Goal: Transaction & Acquisition: Obtain resource

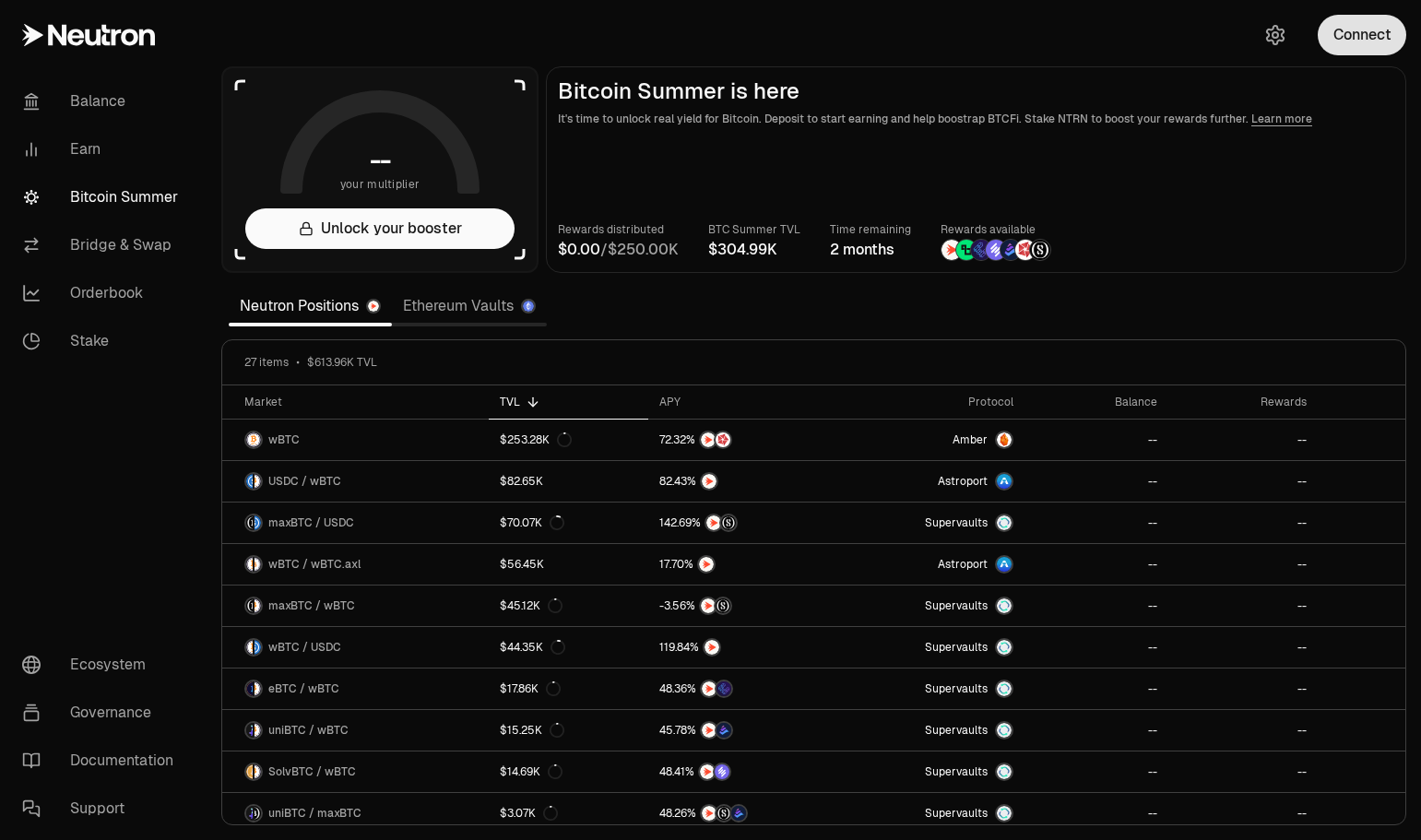
click at [1359, 36] on button "Connect" at bounding box center [1362, 35] width 89 height 41
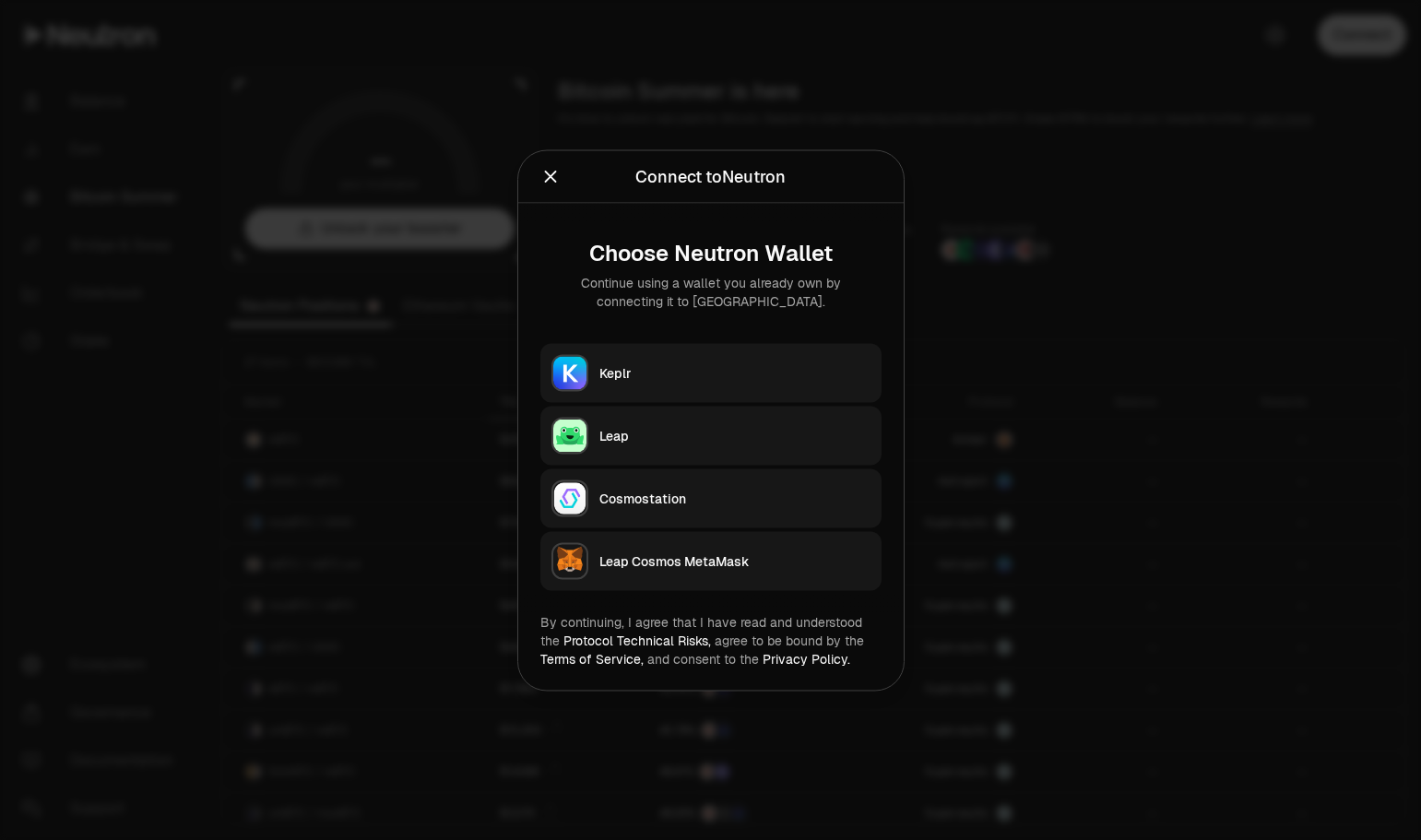
click at [663, 369] on div "Keplr" at bounding box center [735, 373] width 271 height 19
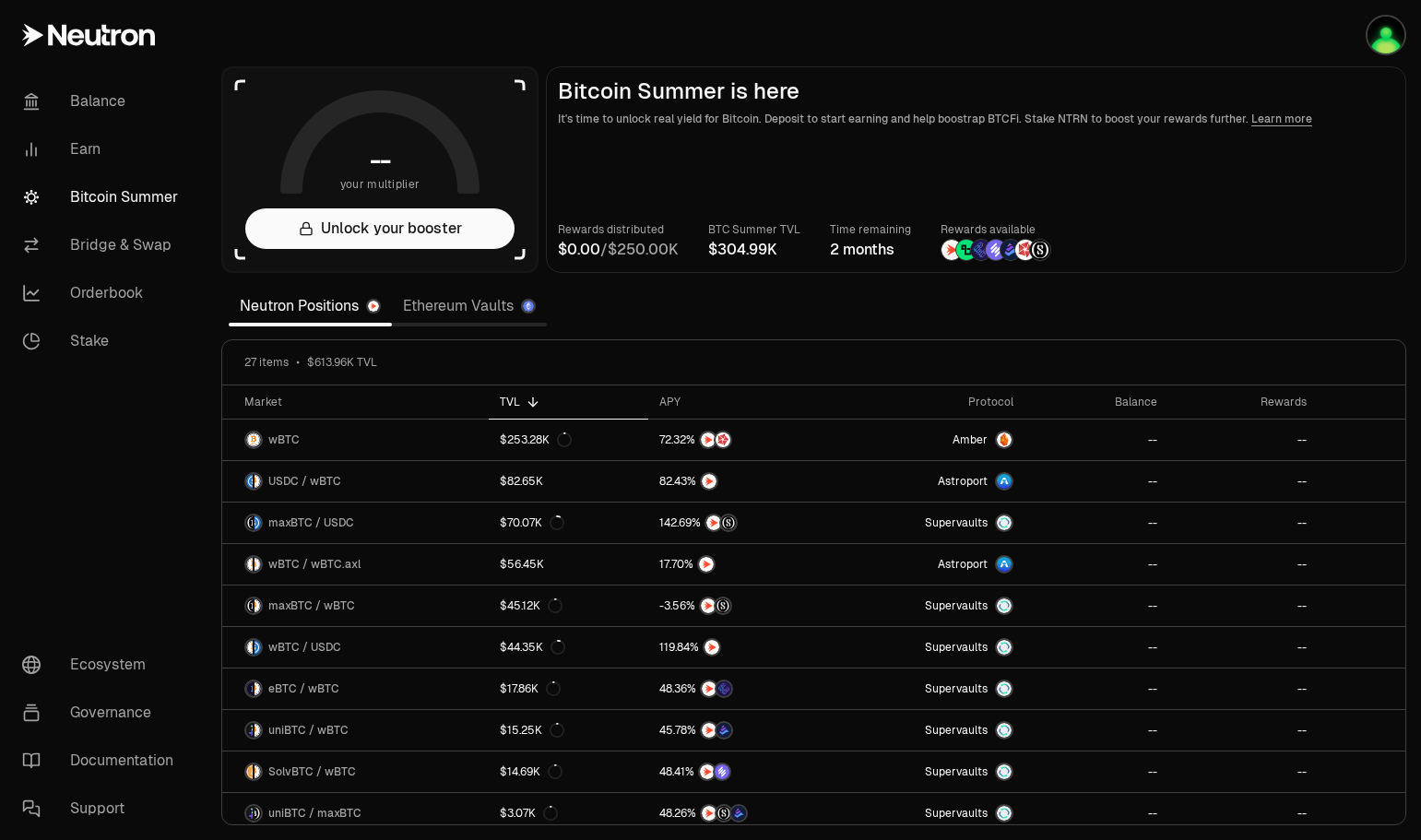
click at [985, 315] on section "-- your multiplier Unlock your booster Bitcoin Summer is here It's time to unlo…" at bounding box center [813, 420] width 1215 height 840
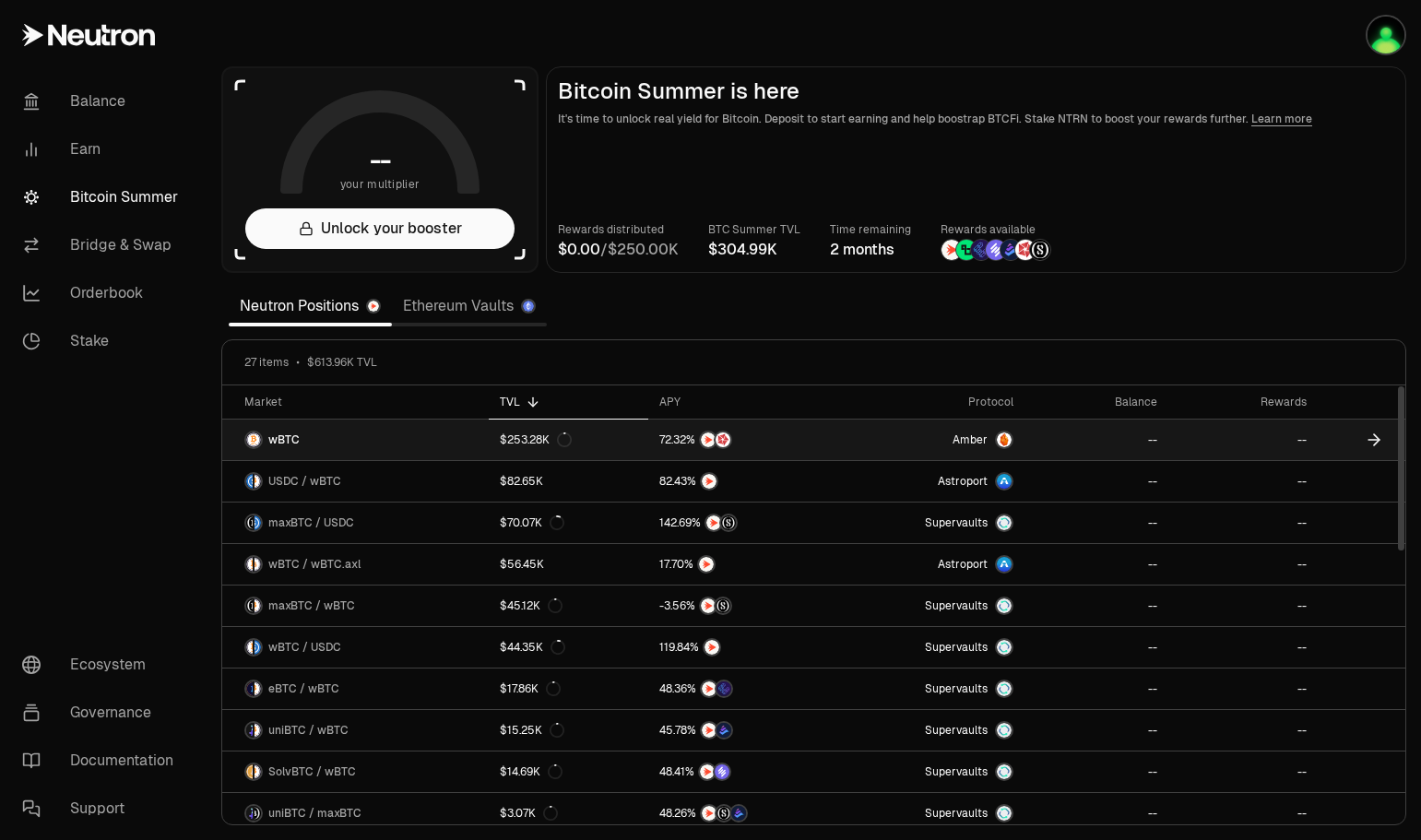
click at [297, 437] on span "wBTC" at bounding box center [284, 440] width 31 height 15
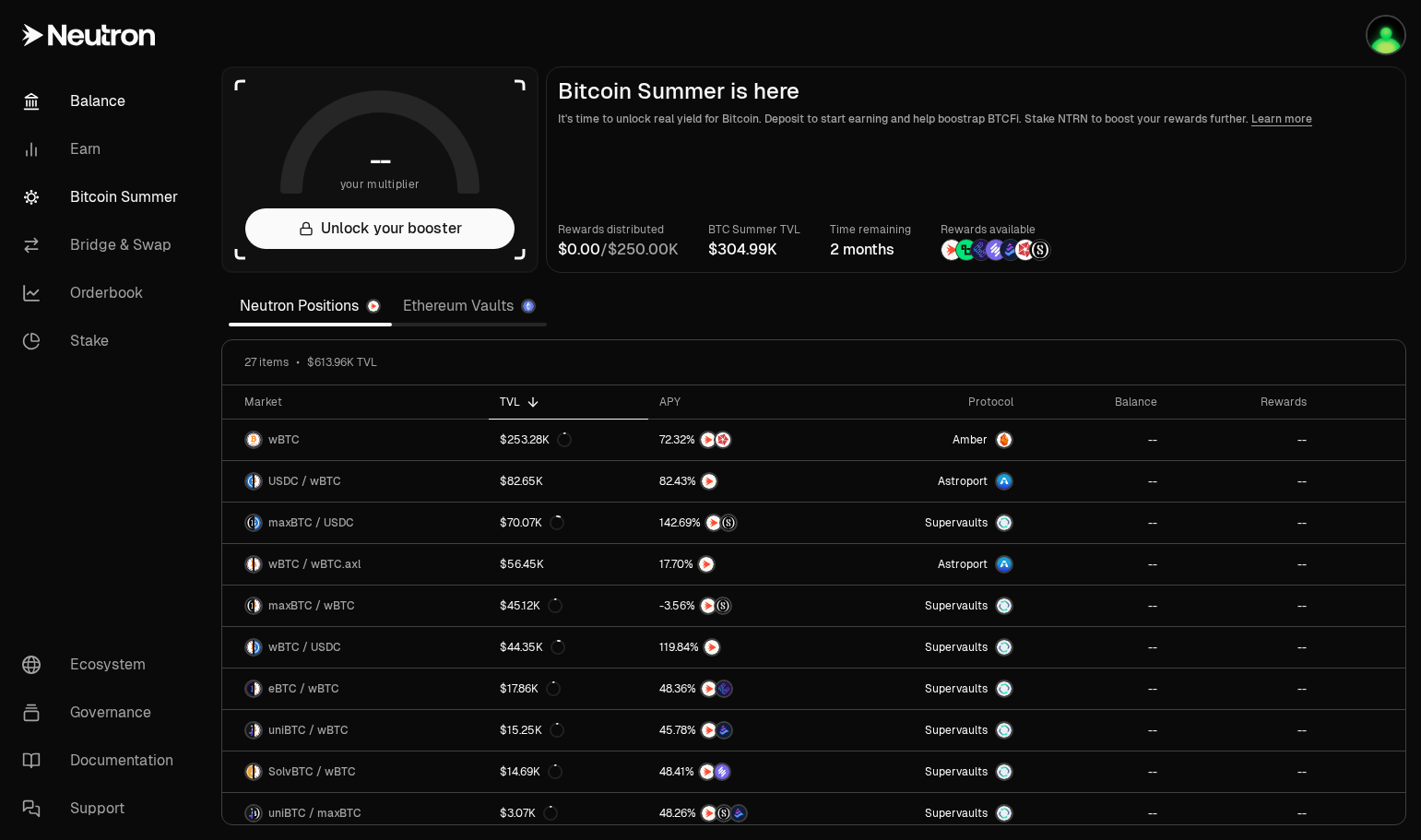
click at [127, 104] on link "Balance" at bounding box center [103, 102] width 192 height 48
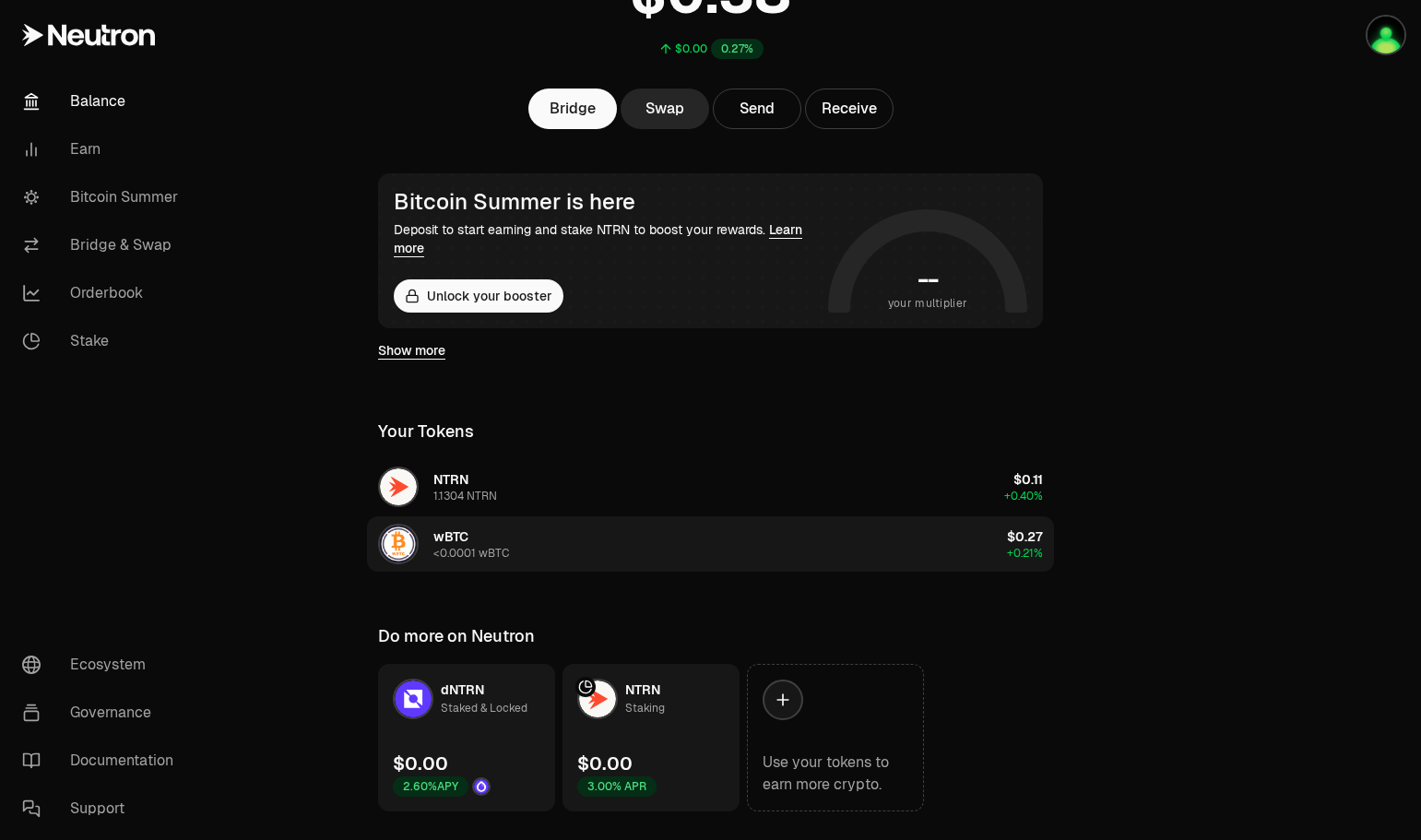
scroll to position [229, 0]
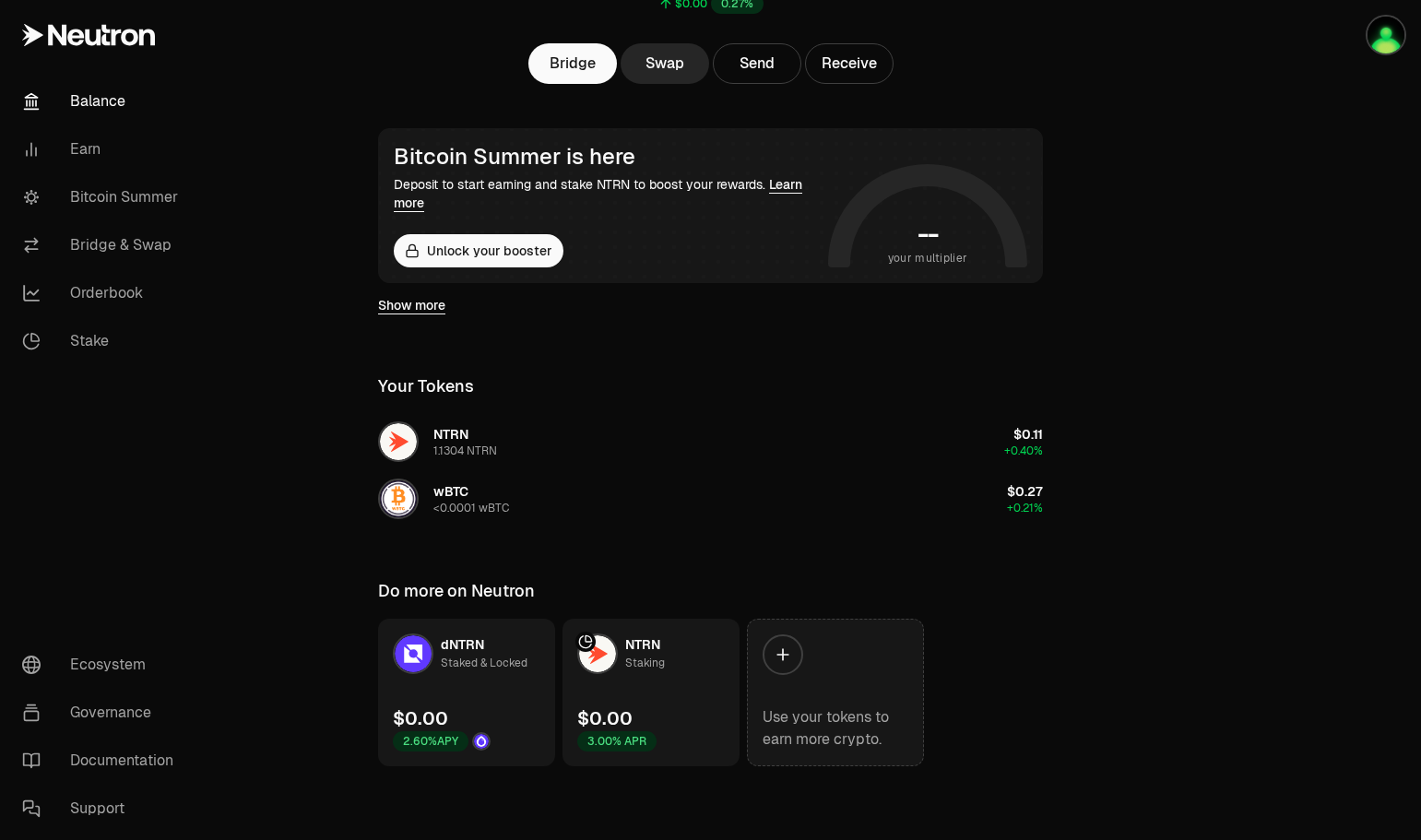
click at [811, 656] on link "Use your tokens to earn more crypto." at bounding box center [834, 692] width 177 height 147
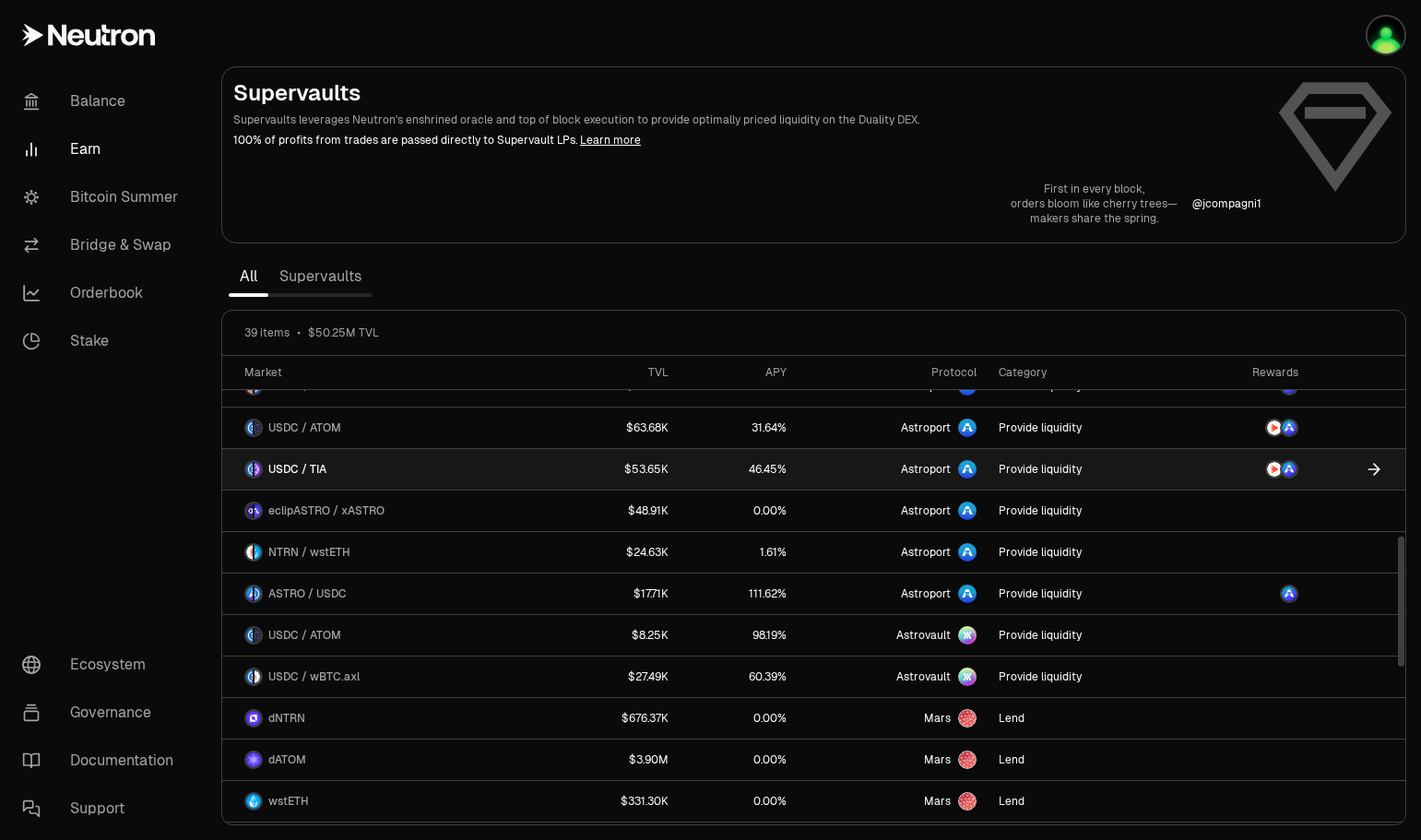
scroll to position [737, 0]
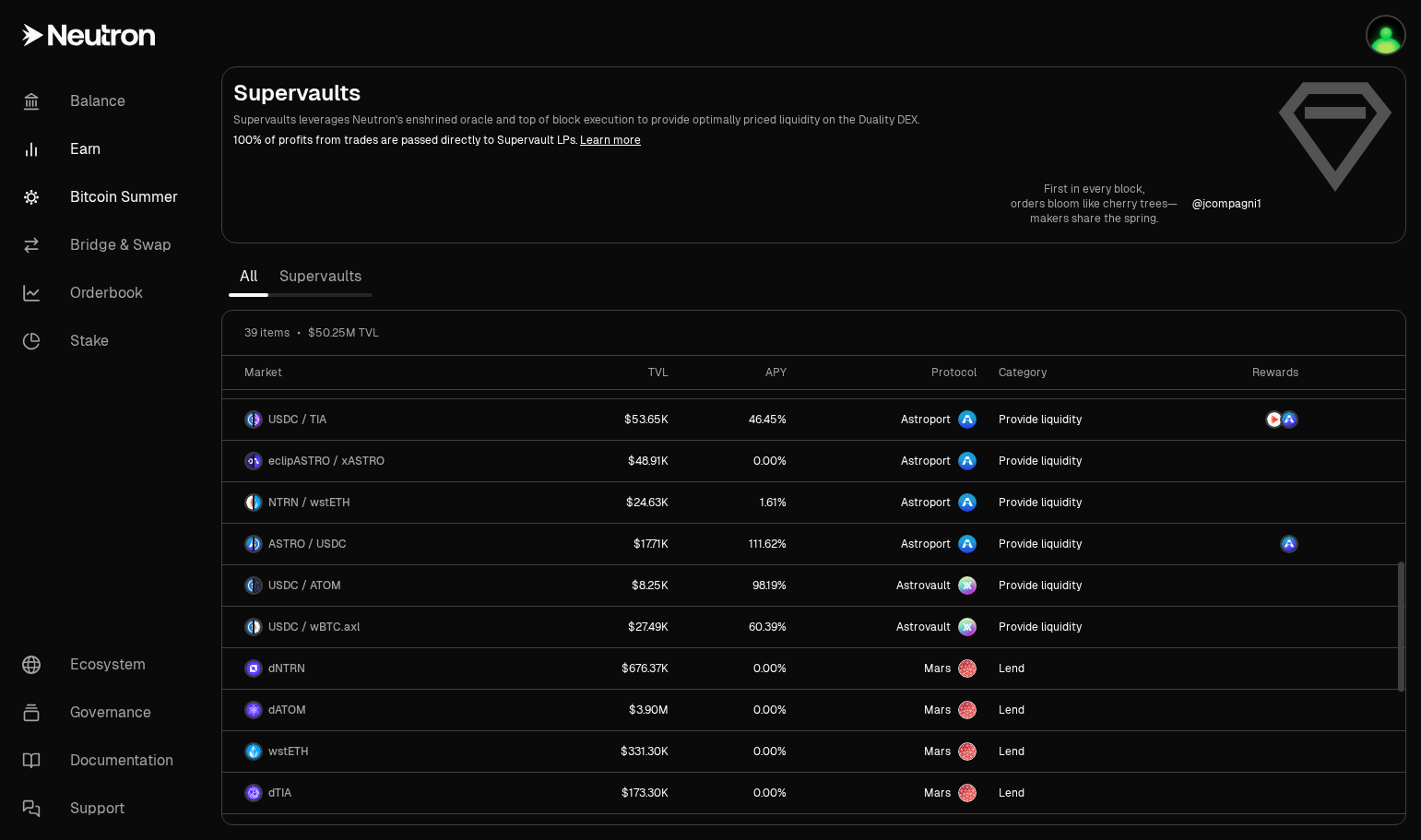
click at [123, 192] on link "Bitcoin Summer" at bounding box center [103, 197] width 192 height 48
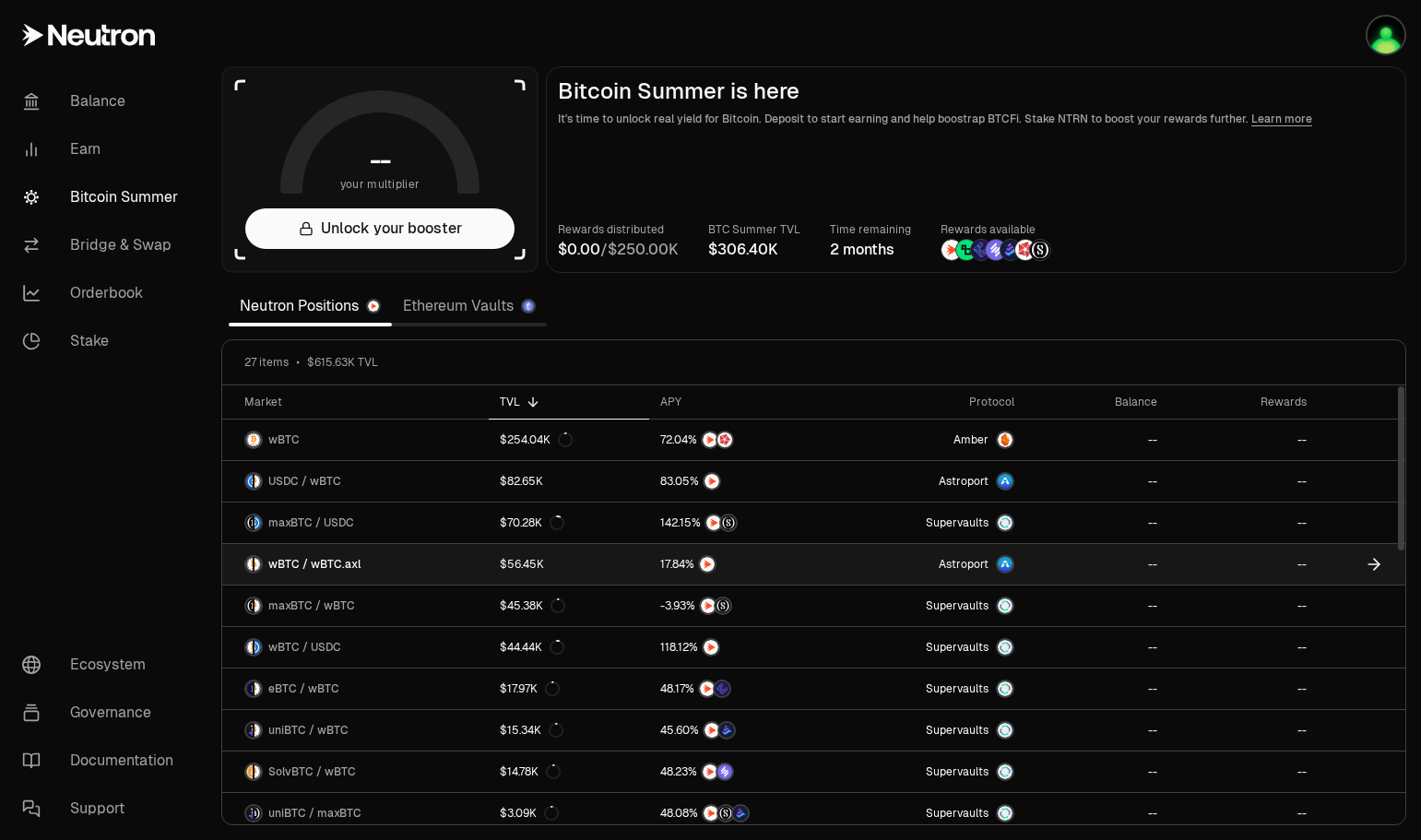
click at [368, 566] on link "wBTC / wBTC.axl" at bounding box center [355, 564] width 266 height 41
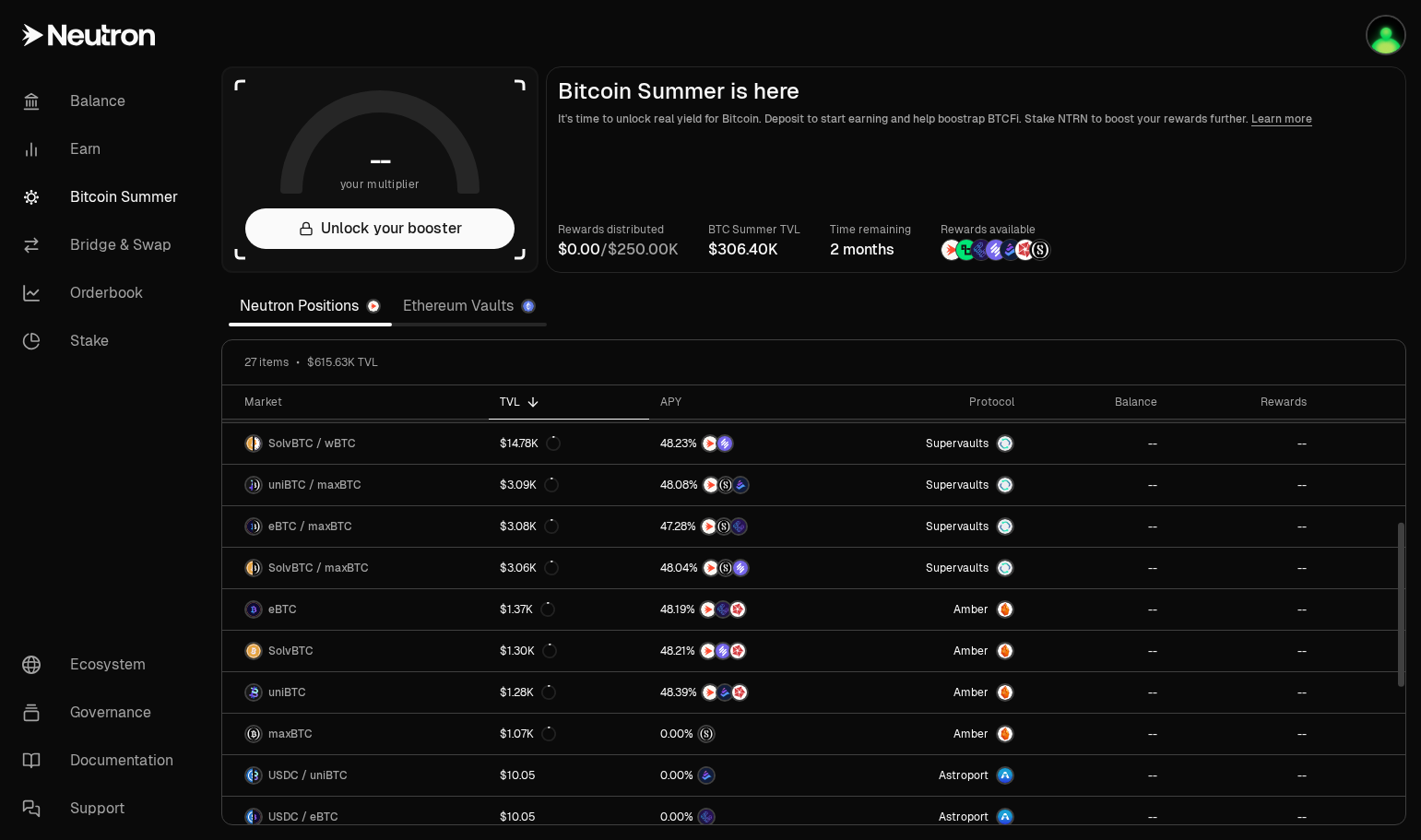
scroll to position [369, 0]
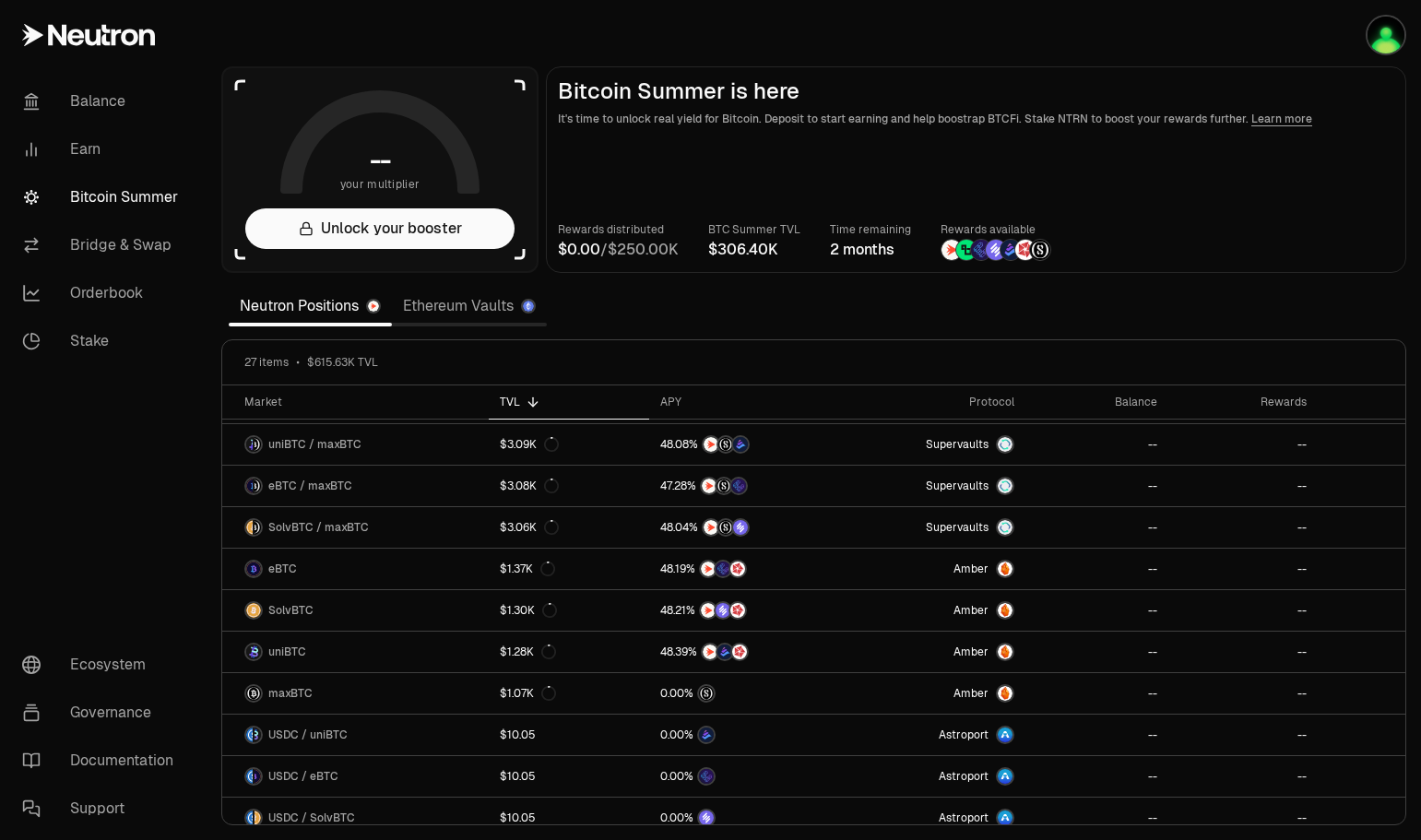
click at [1028, 309] on section "-- your multiplier Unlock your booster Bitcoin Summer is here It's time to unlo…" at bounding box center [813, 420] width 1215 height 840
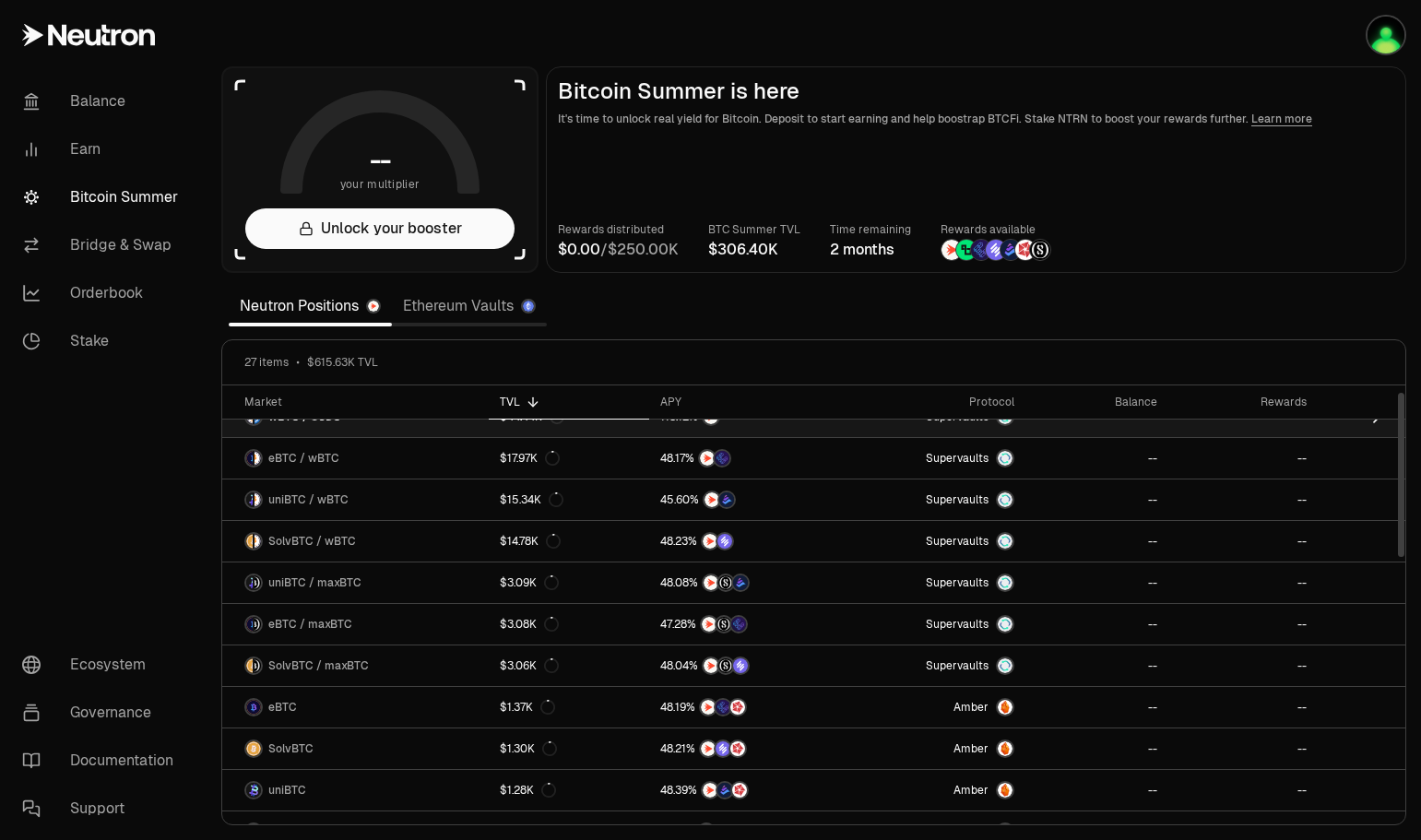
scroll to position [0, 0]
